Goal: Information Seeking & Learning: Learn about a topic

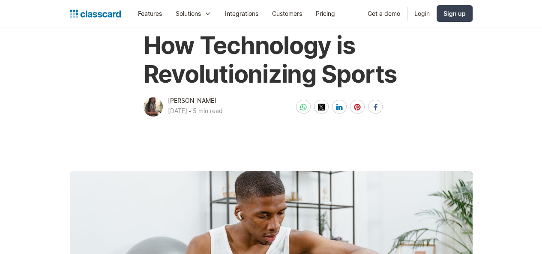
scroll to position [48, 0]
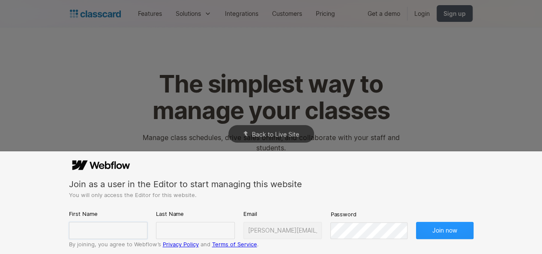
click at [90, 228] on input "text" at bounding box center [108, 230] width 79 height 17
type input "[PERSON_NAME]"
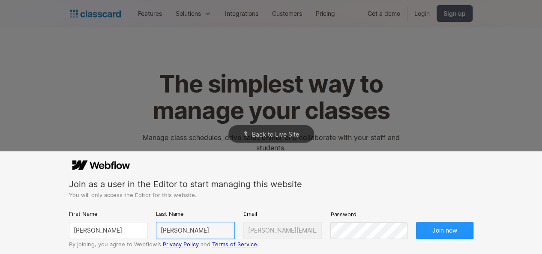
type input "[PERSON_NAME]"
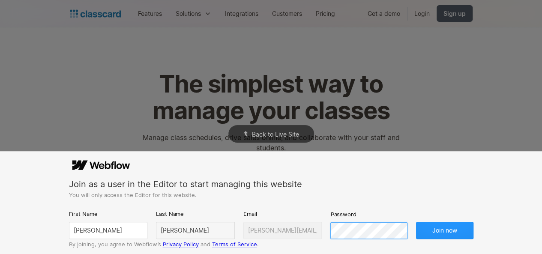
click at [416, 222] on button "Join now" at bounding box center [444, 230] width 57 height 17
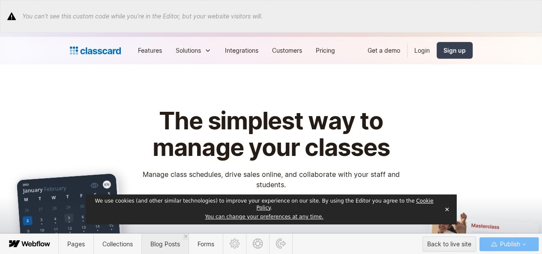
click at [157, 235] on span "Blog Posts" at bounding box center [164, 243] width 47 height 21
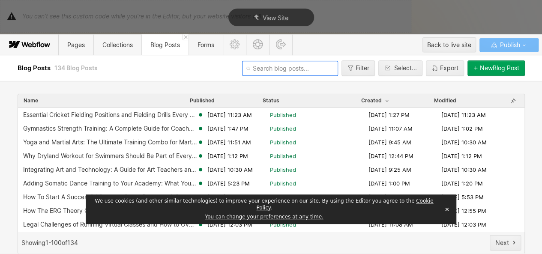
click at [280, 66] on input "text" at bounding box center [290, 68] width 96 height 15
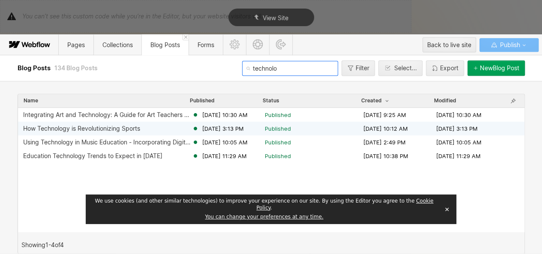
type input "technolo"
click at [178, 123] on div "How Technology is Revolutionizing Sports [DATE] 3:13 PM Published [DATE] 10:12 …" at bounding box center [271, 129] width 506 height 14
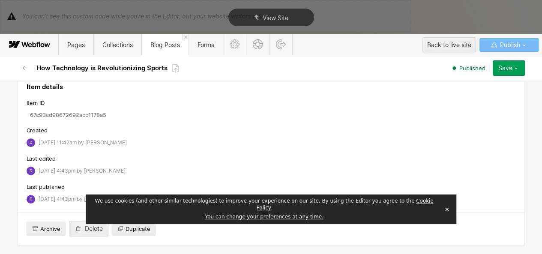
scroll to position [3402, 0]
click at [30, 67] on button "button" at bounding box center [25, 67] width 15 height 15
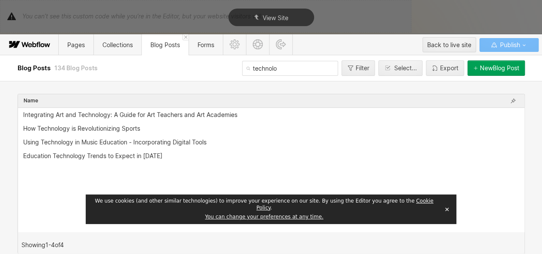
click at [27, 67] on span "Blog Posts" at bounding box center [35, 68] width 35 height 8
click at [295, 68] on input "technolo" at bounding box center [290, 68] width 96 height 15
type input "dryland"
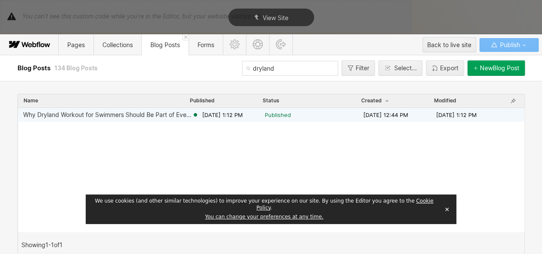
click at [201, 116] on div "[DATE] 1:12 PM" at bounding box center [228, 115] width 73 height 8
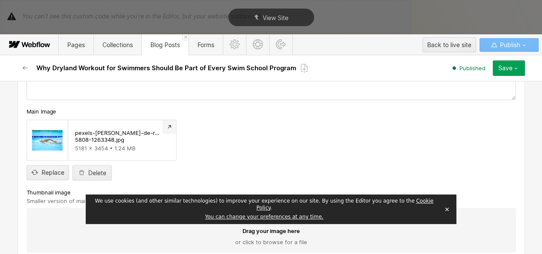
scroll to position [5636, 0]
click at [162, 134] on link "Preview file" at bounding box center [169, 127] width 14 height 14
